Goal: Find specific page/section: Find specific page/section

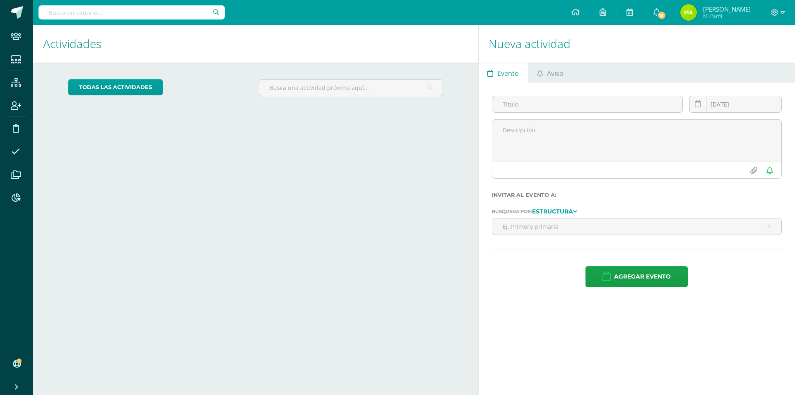
click at [70, 16] on input "text" at bounding box center [132, 12] width 186 height 14
type input "estrella guada"
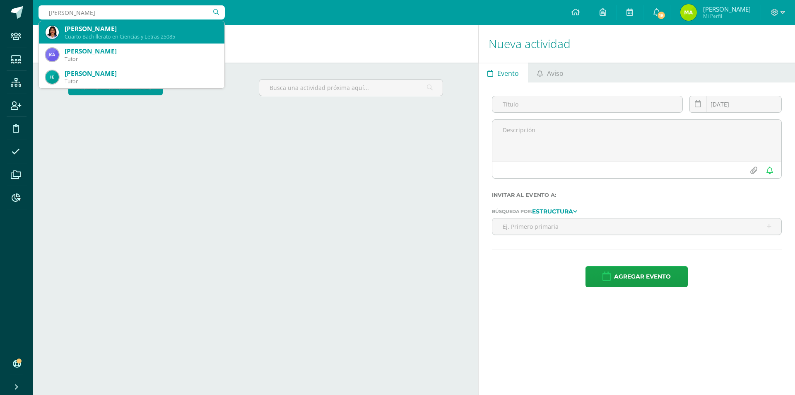
click at [139, 31] on div "[PERSON_NAME]" at bounding box center [141, 28] width 153 height 9
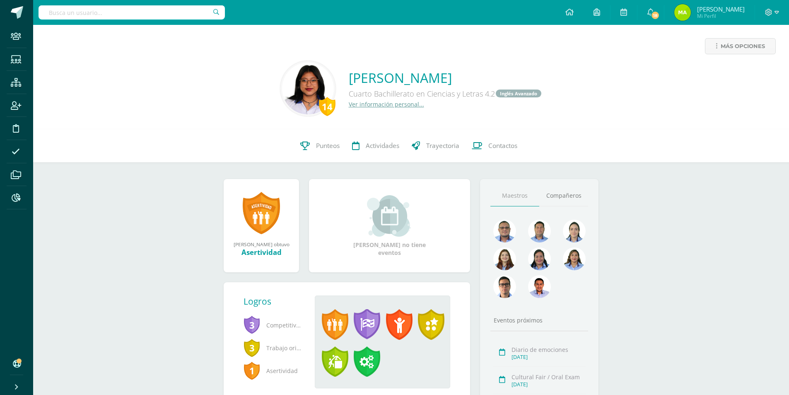
click at [367, 106] on link "Ver información personal..." at bounding box center [386, 104] width 75 height 8
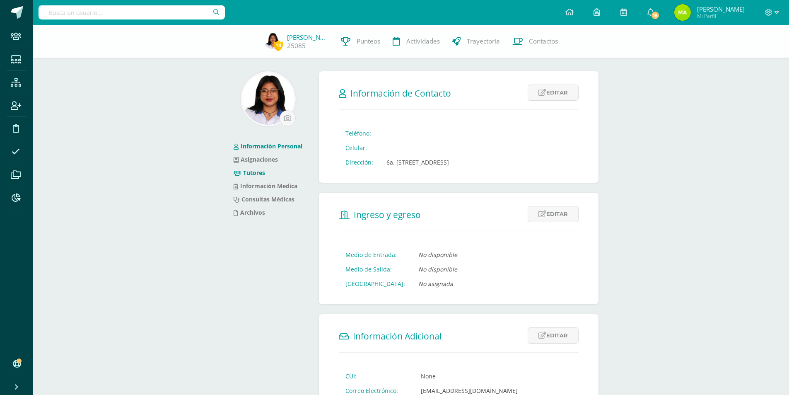
click at [255, 174] on link "Tutores" at bounding box center [249, 173] width 31 height 8
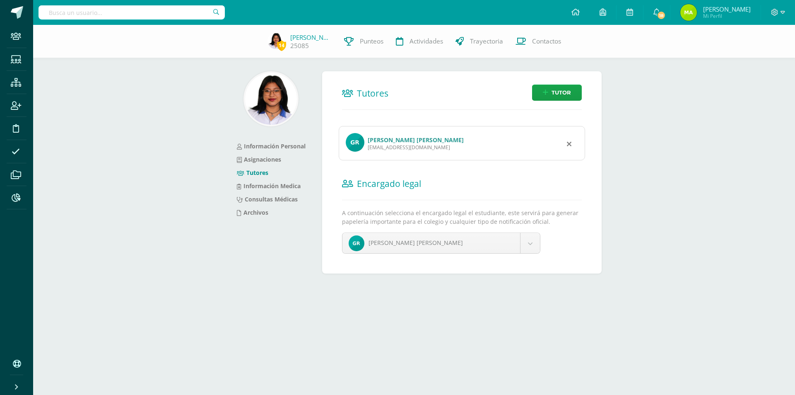
click at [397, 138] on link "Gilma Dinora Roque Amador de Marín" at bounding box center [416, 140] width 96 height 8
